Goal: Information Seeking & Learning: Learn about a topic

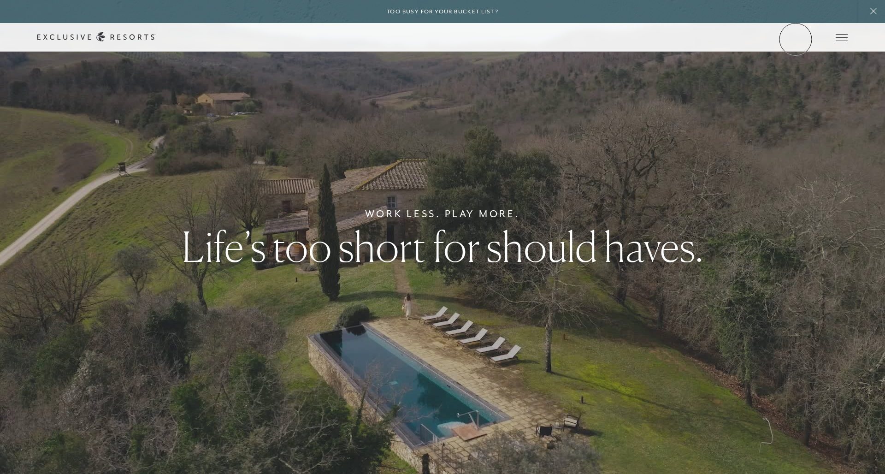
drag, startPoint x: 795, startPoint y: 39, endPoint x: 795, endPoint y: 26, distance: 12.9
click at [0, 0] on link "Member Login" at bounding box center [0, 0] width 0 height 0
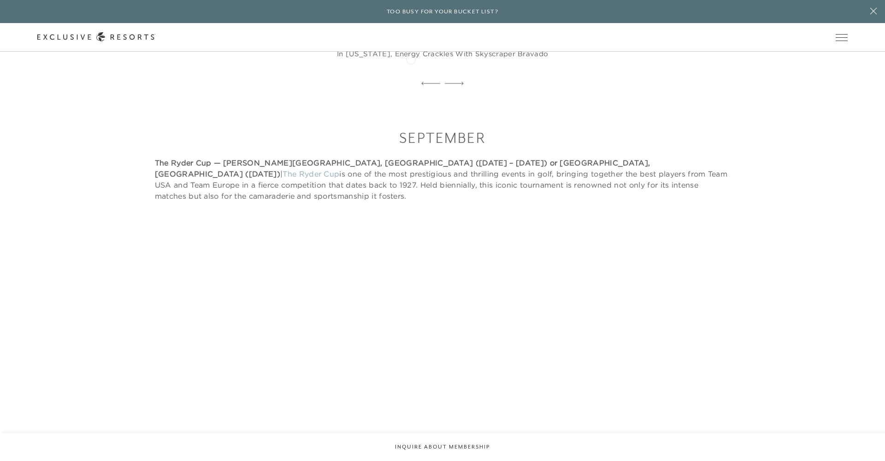
scroll to position [7362, 0]
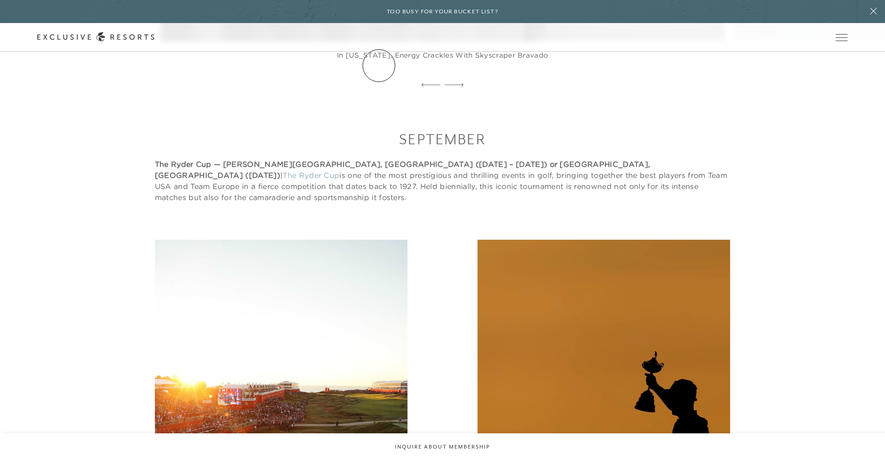
click at [0, 0] on link "The Collection" at bounding box center [0, 0] width 0 height 0
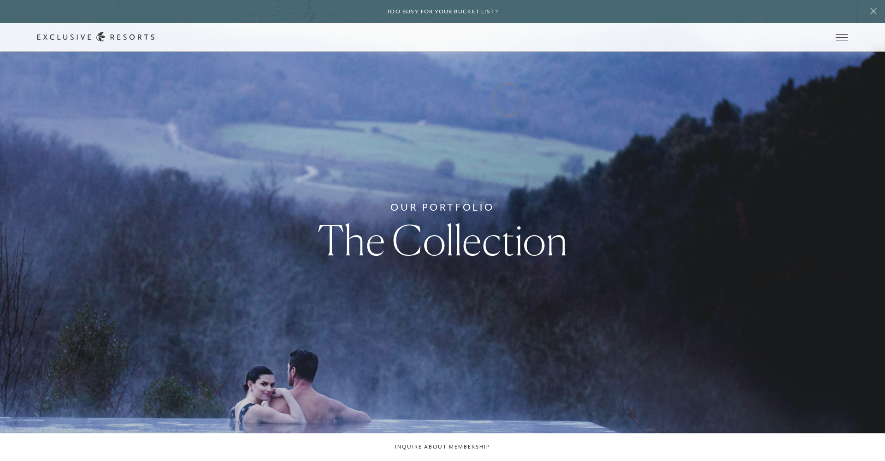
click at [0, 0] on link "Experience Collection" at bounding box center [0, 0] width 0 height 0
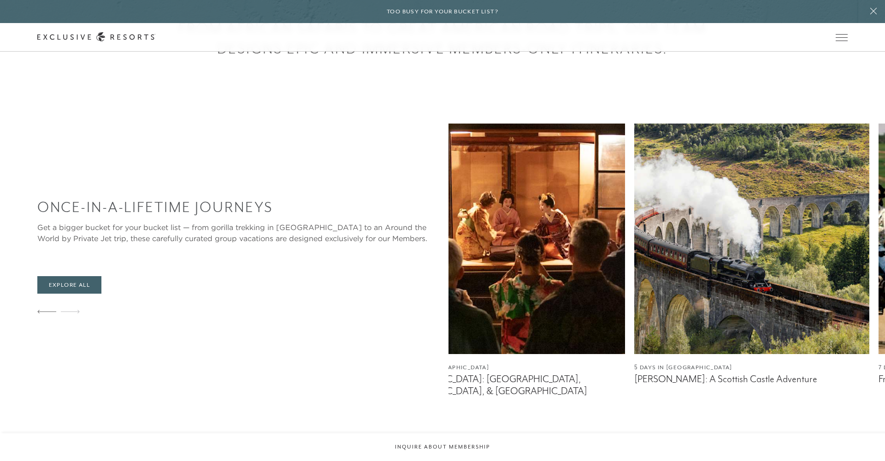
scroll to position [507, 0]
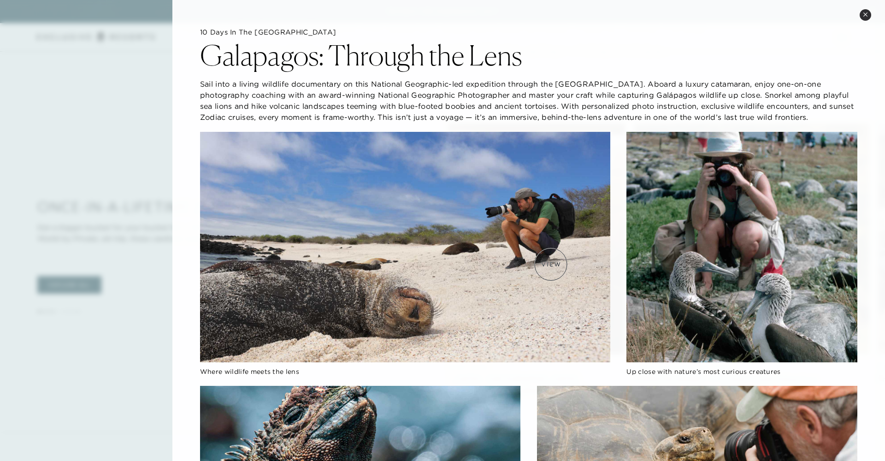
scroll to position [0, 0]
click at [117, 46] on div at bounding box center [442, 230] width 885 height 461
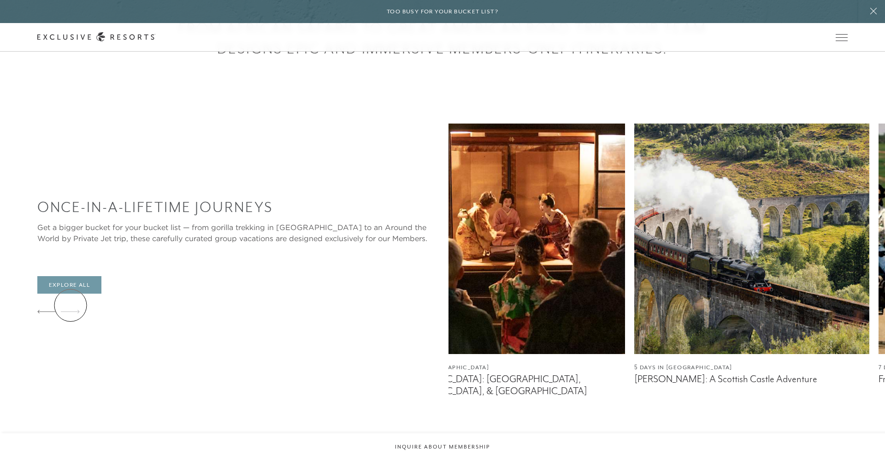
click at [70, 294] on link "Explore All" at bounding box center [69, 285] width 64 height 18
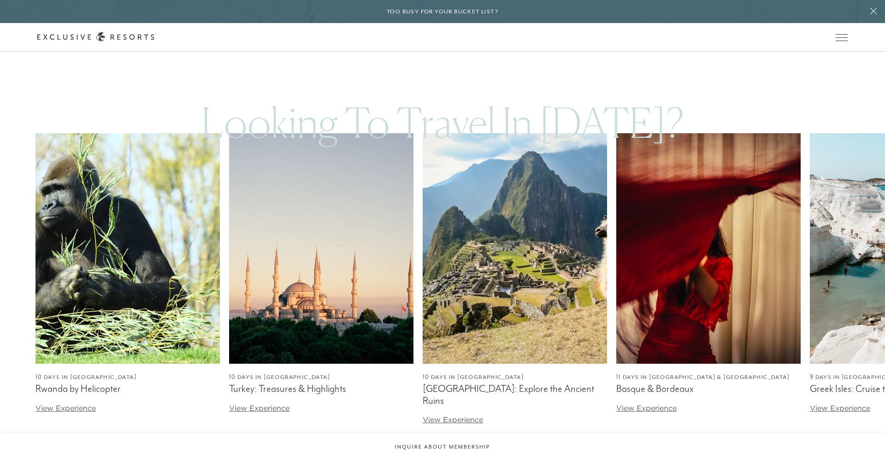
scroll to position [1534, 0]
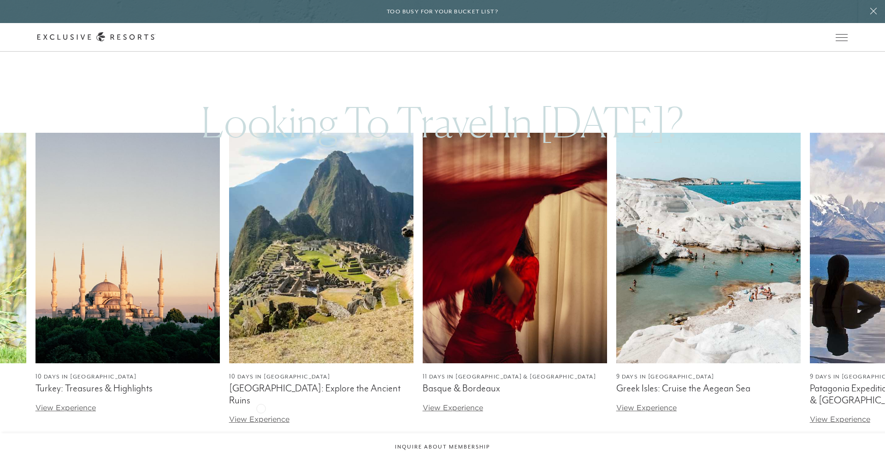
click at [261, 414] on link "View Experience" at bounding box center [259, 418] width 60 height 9
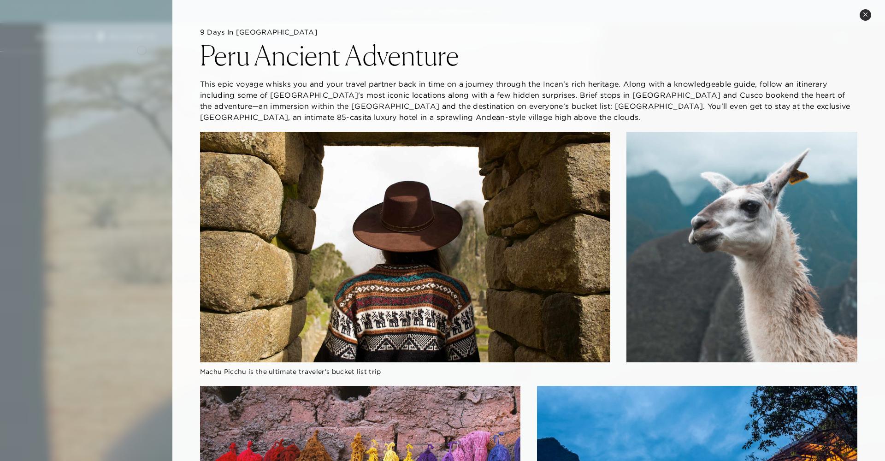
click at [141, 49] on div at bounding box center [442, 230] width 885 height 461
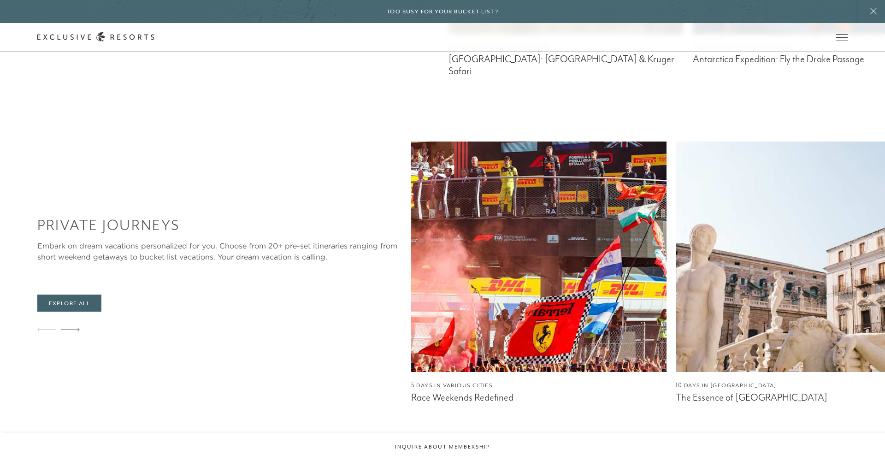
scroll to position [828, 0]
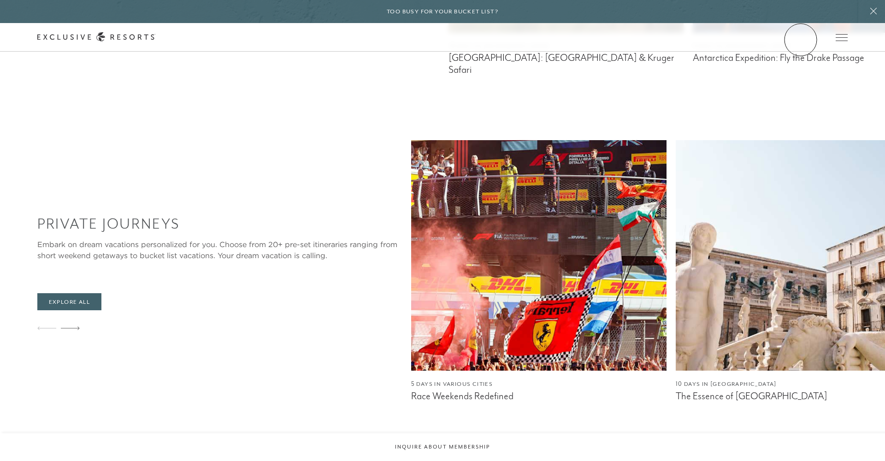
click at [0, 0] on link "Member Login" at bounding box center [0, 0] width 0 height 0
